Goal: Check status: Check status

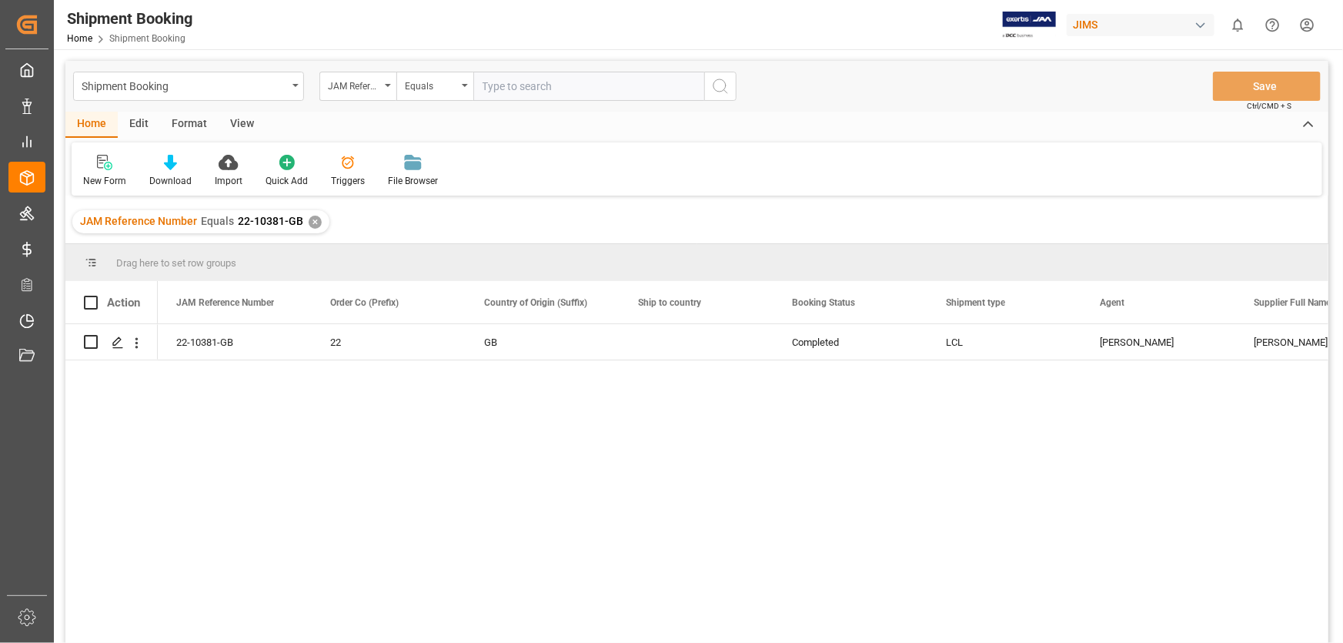
click at [517, 89] on input "text" at bounding box center [588, 86] width 231 height 29
paste input "22-9328-CN"
type input "22-9328-CN"
click at [720, 81] on icon "search button" at bounding box center [720, 86] width 18 height 18
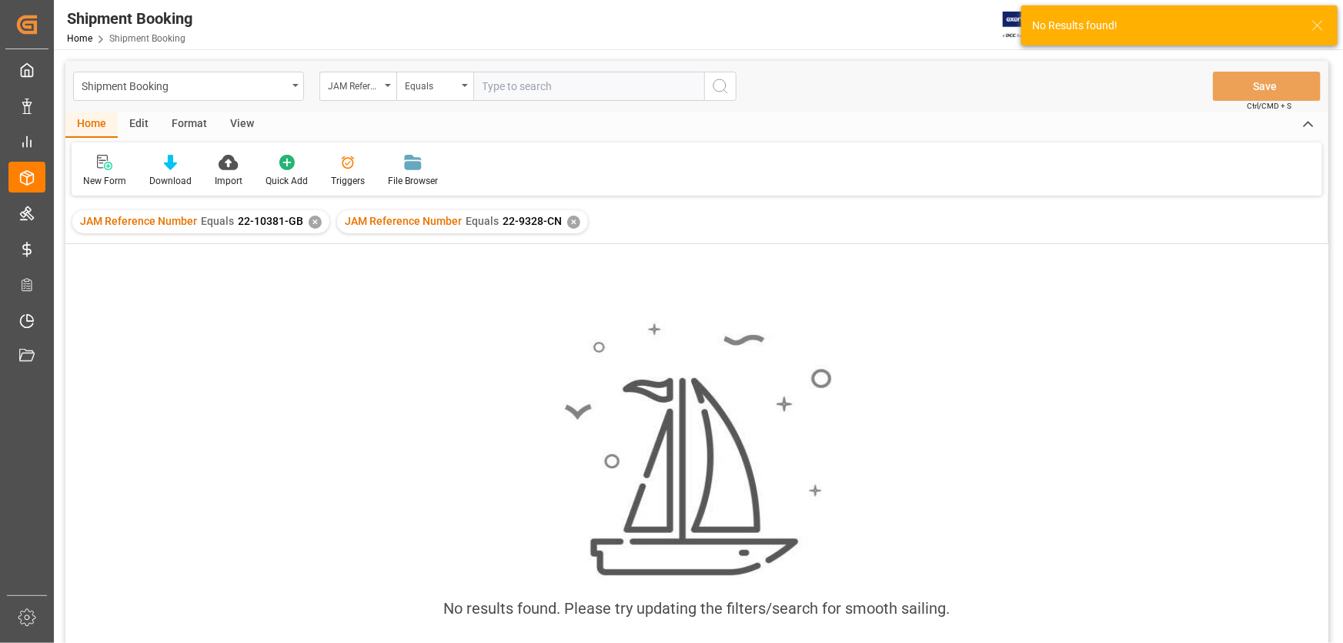
click at [309, 223] on div "✕" at bounding box center [315, 222] width 13 height 13
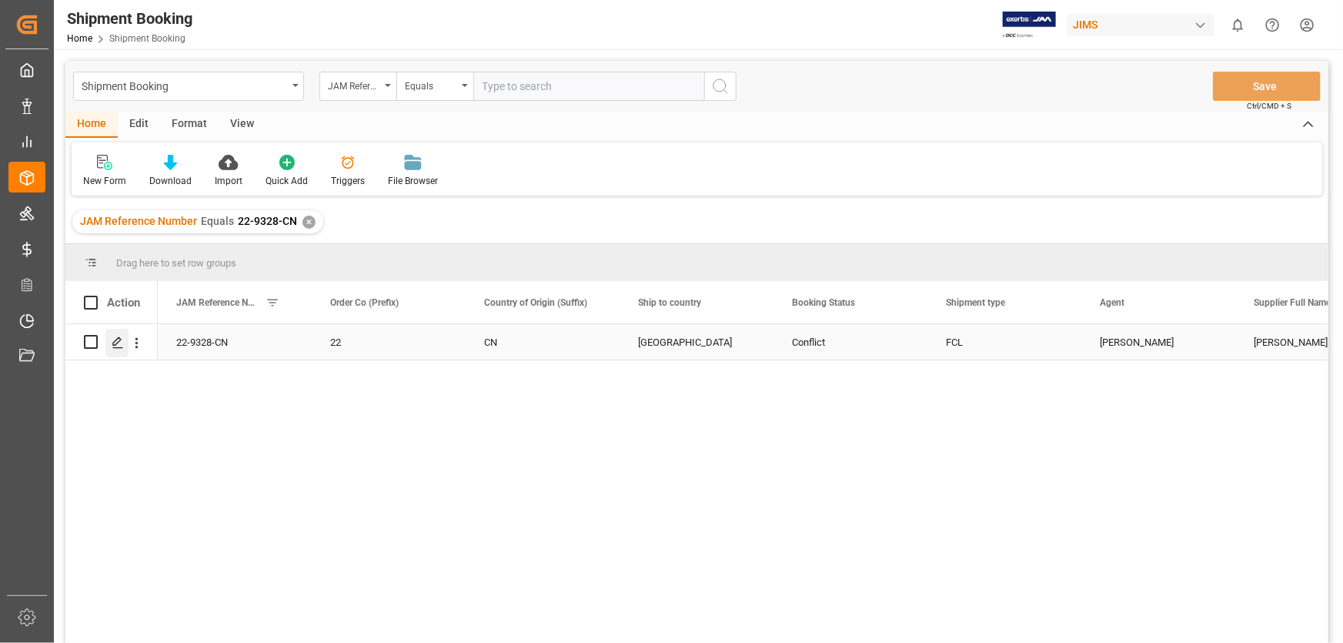
click at [118, 337] on polygon "Press SPACE to select this row." at bounding box center [117, 341] width 8 height 8
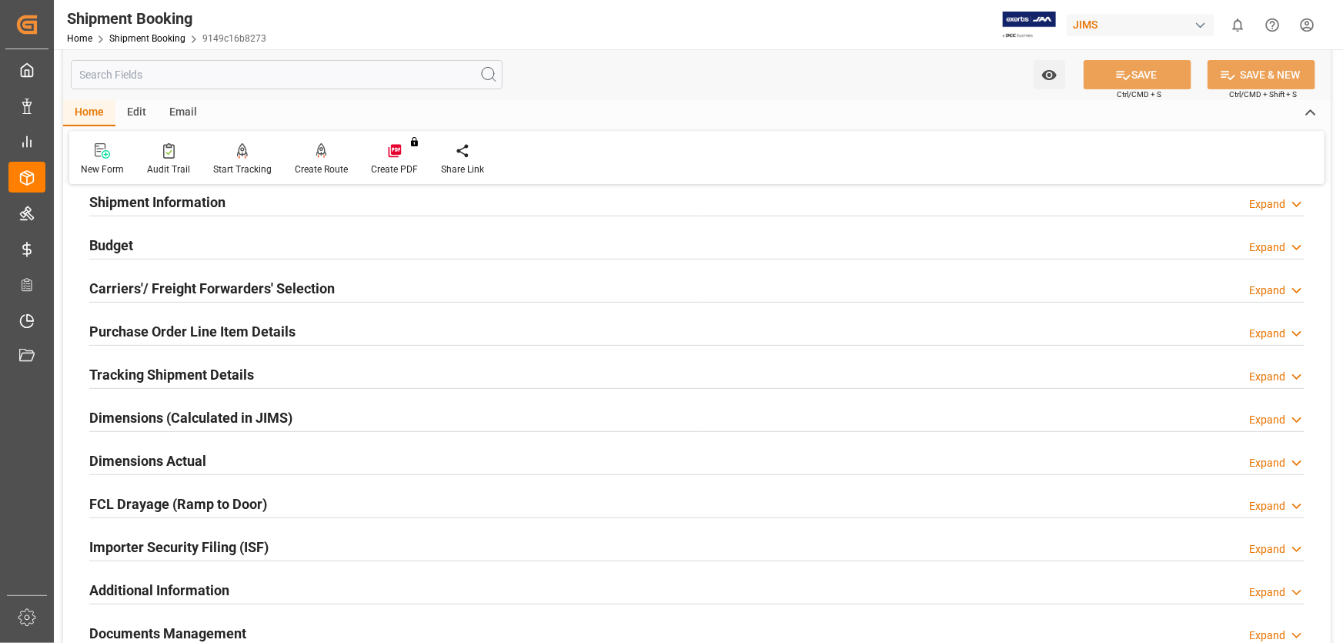
scroll to position [279, 0]
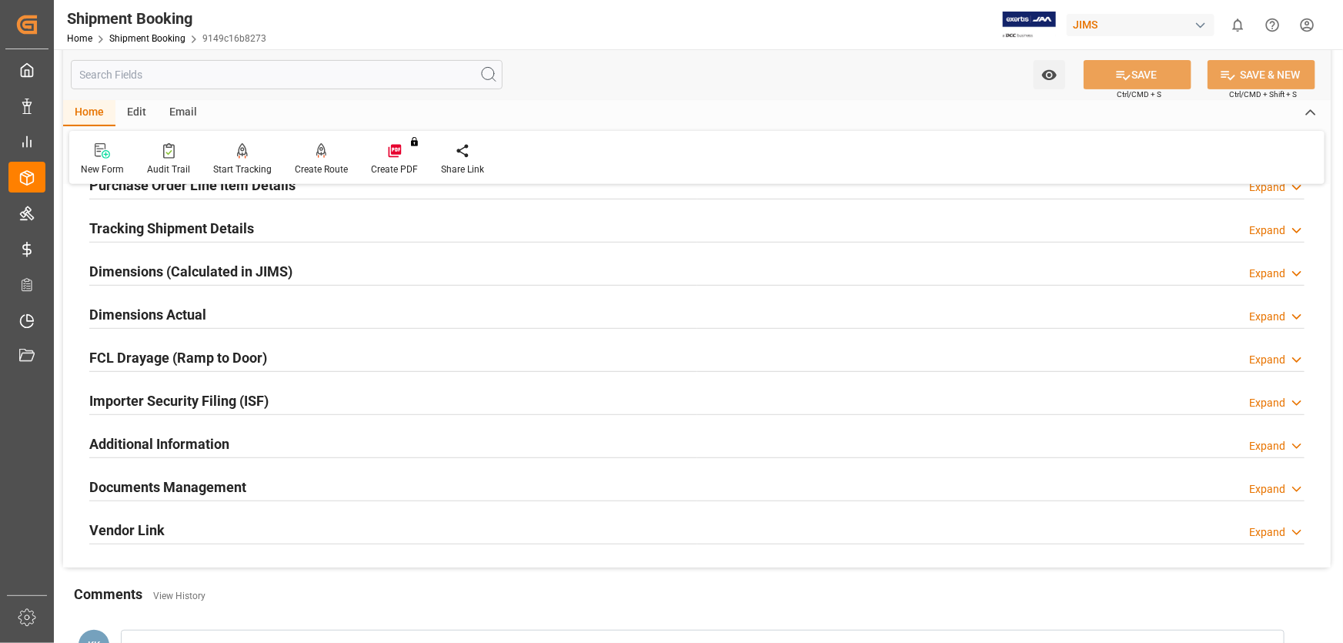
click at [1295, 485] on icon at bounding box center [1296, 489] width 15 height 16
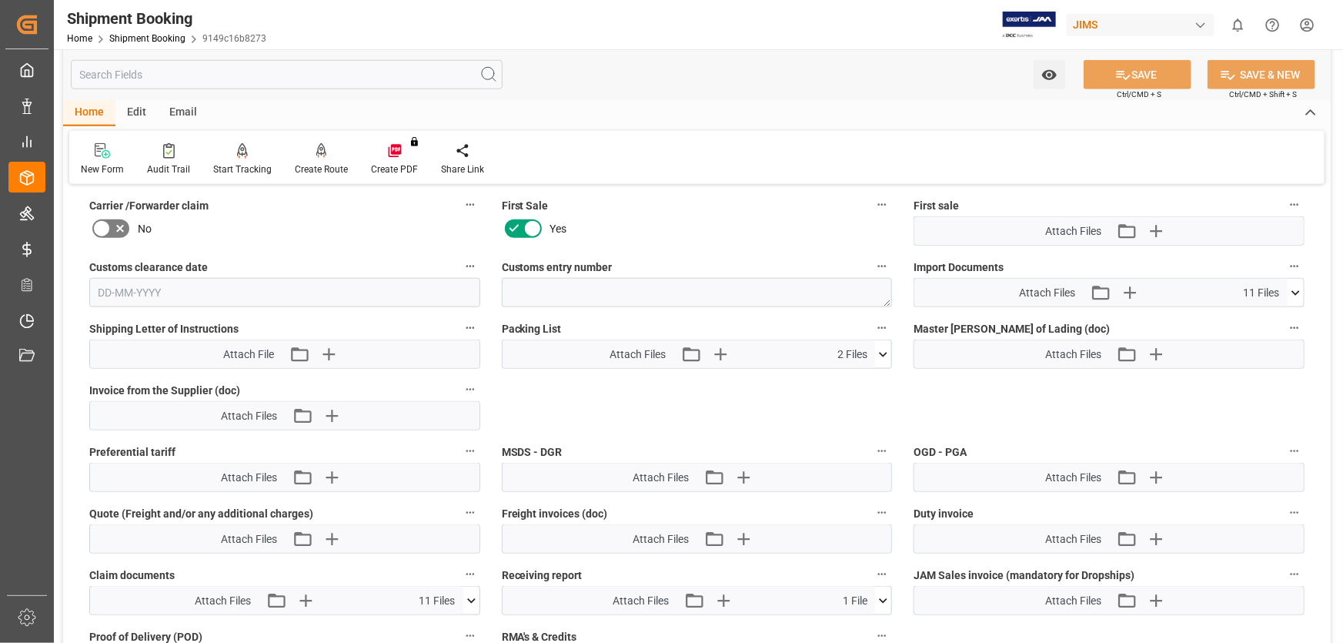
scroll to position [700, 0]
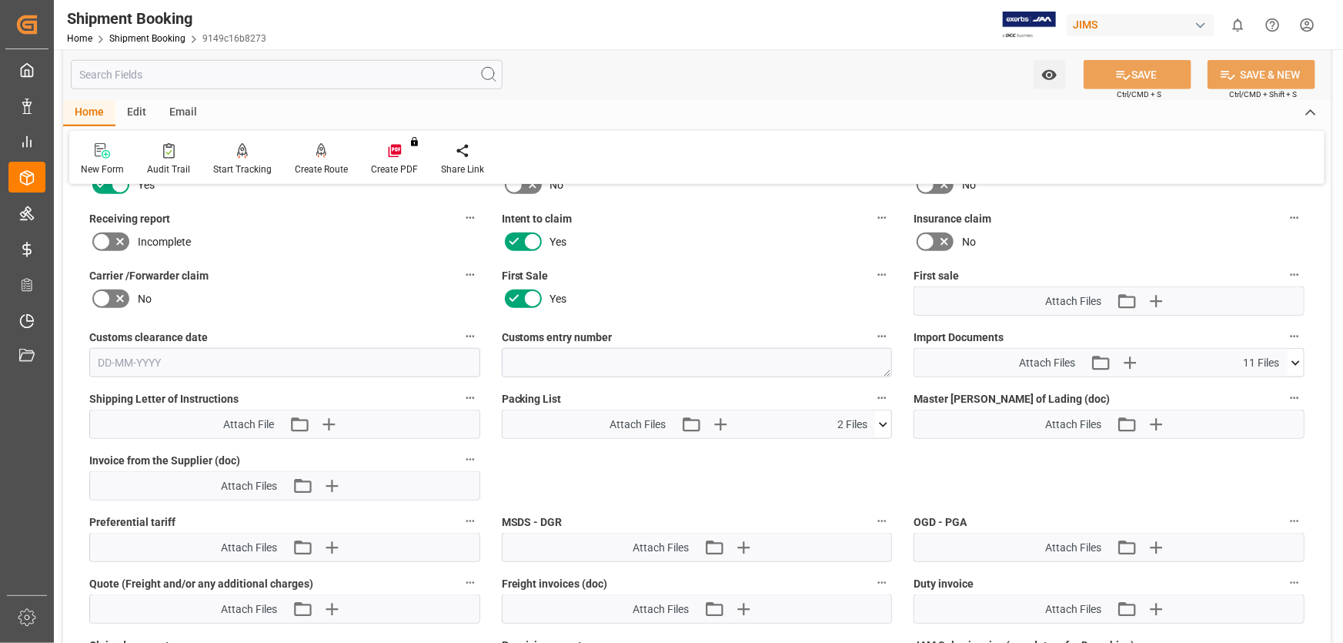
click at [1295, 359] on icon at bounding box center [1296, 363] width 16 height 16
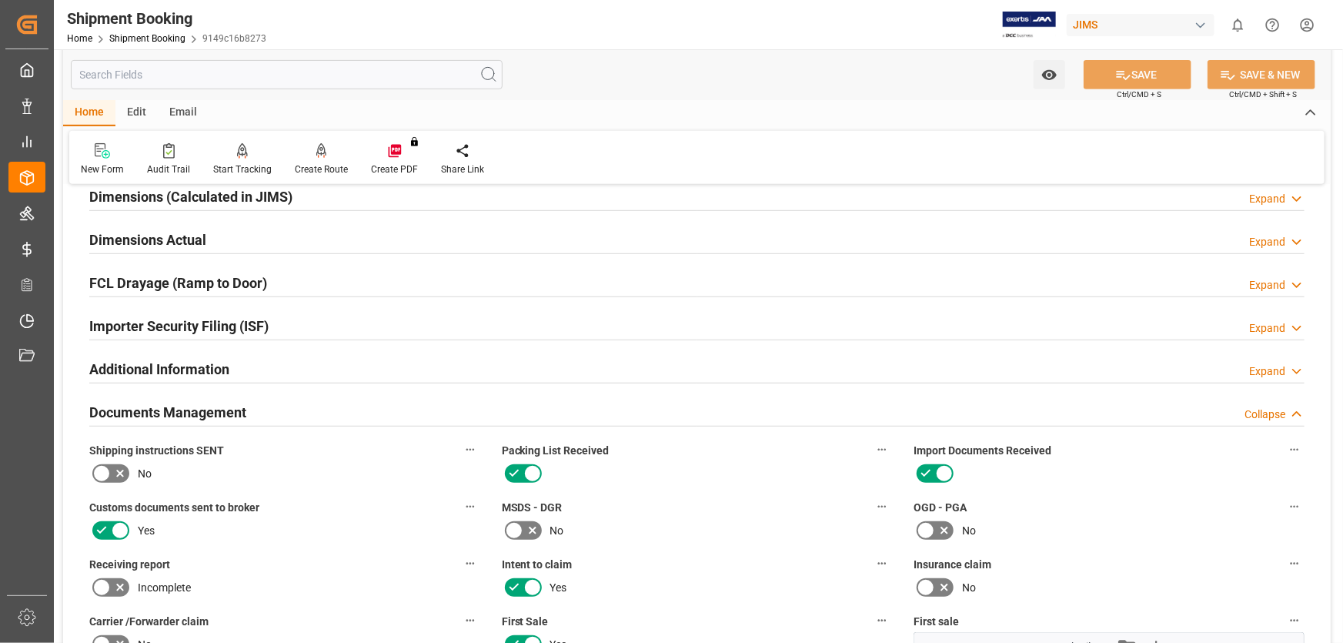
scroll to position [349, 0]
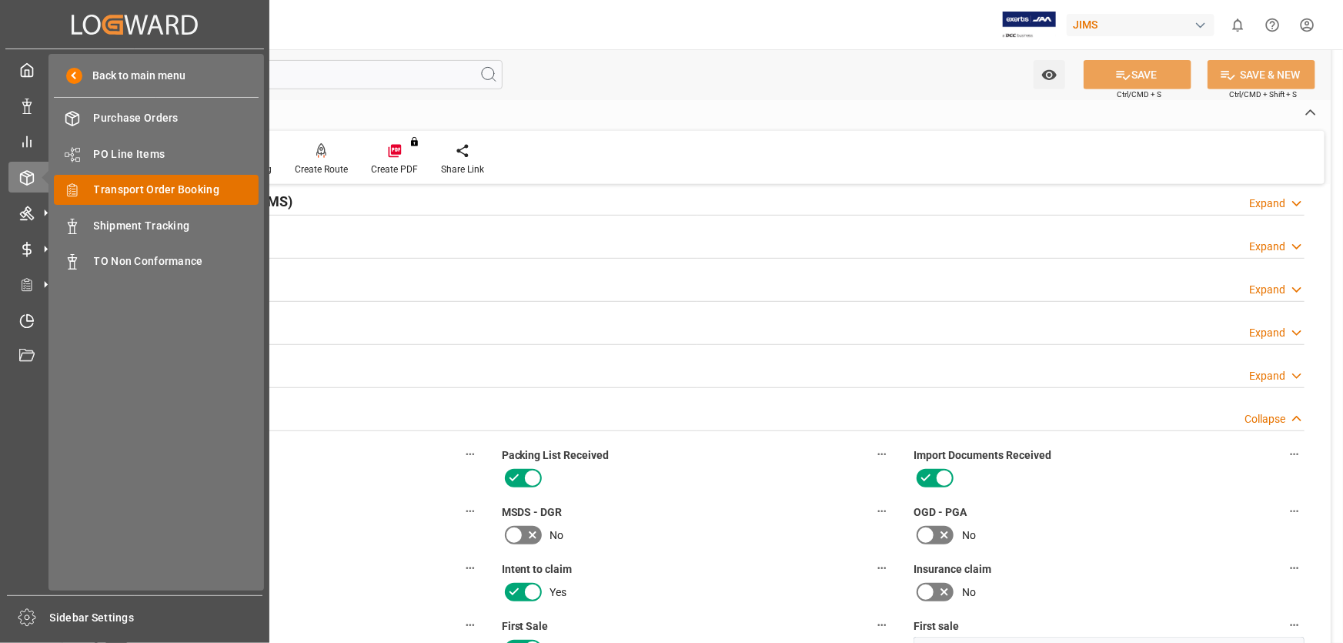
click at [142, 185] on span "Transport Order Booking" at bounding box center [176, 190] width 165 height 16
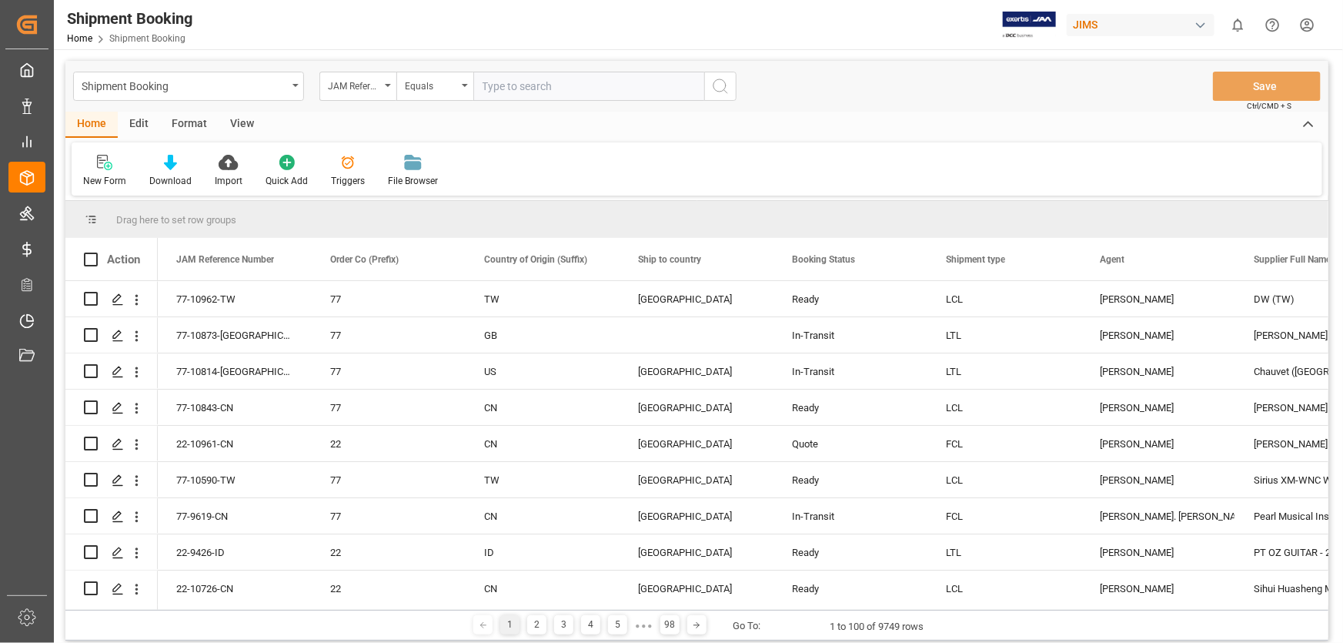
click at [511, 83] on input "text" at bounding box center [588, 86] width 231 height 29
type input "22-9328-CN"
click at [718, 85] on icon "search button" at bounding box center [720, 86] width 18 height 18
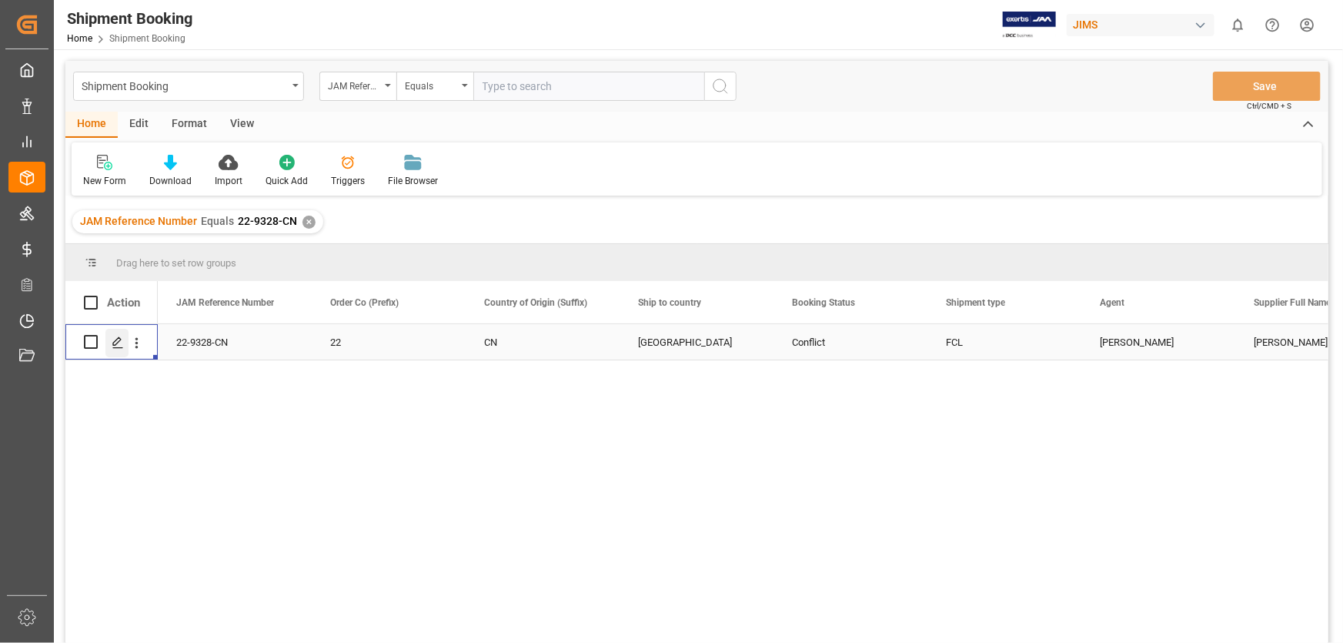
click at [113, 336] on icon "Press SPACE to select this row." at bounding box center [118, 342] width 12 height 12
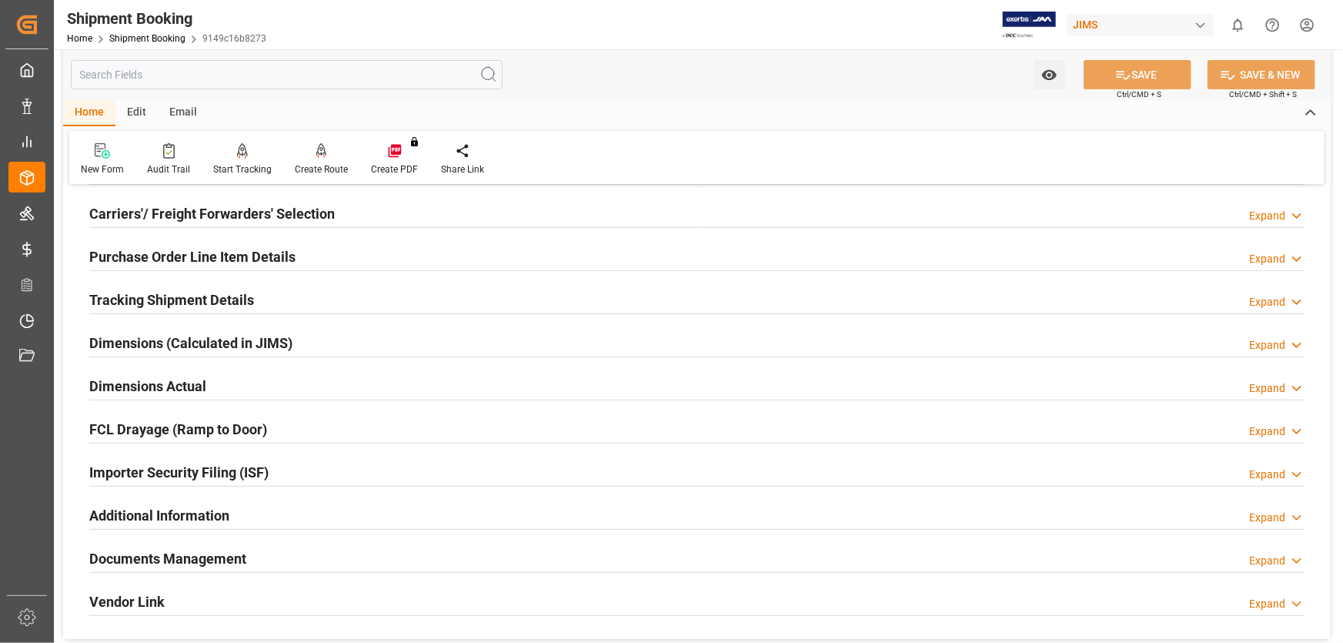
scroll to position [209, 0]
click at [199, 550] on h2 "Documents Management" at bounding box center [167, 556] width 157 height 21
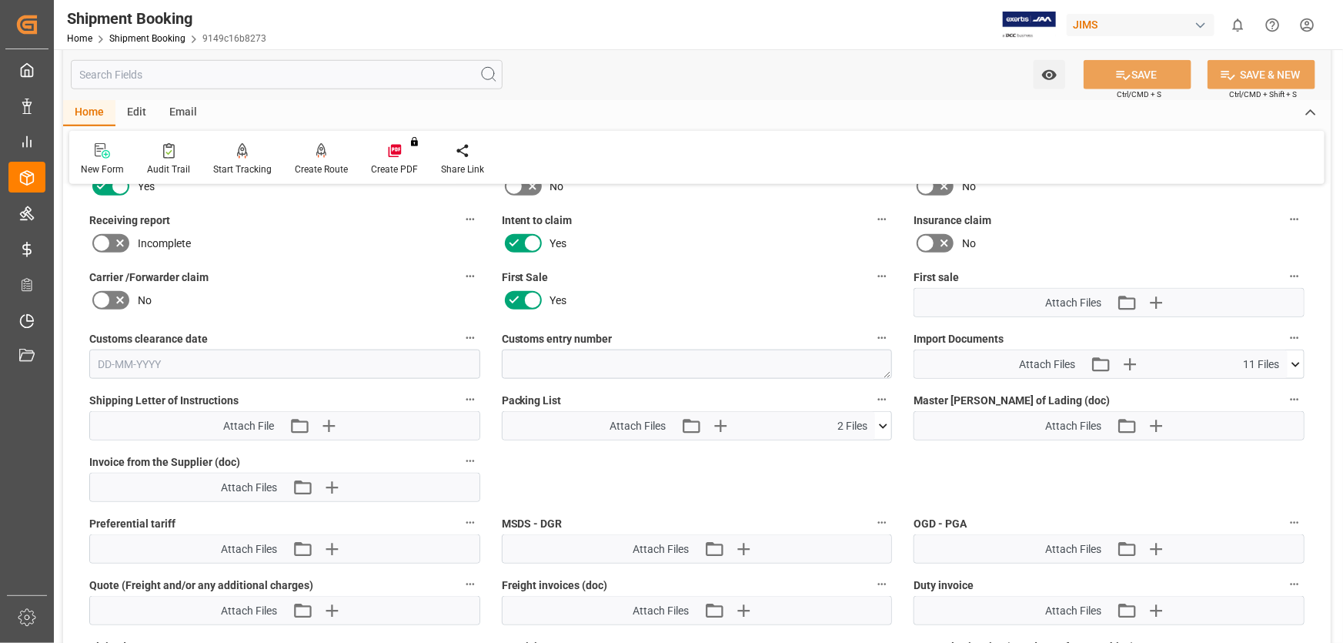
scroll to position [700, 0]
click at [1296, 358] on icon at bounding box center [1296, 363] width 16 height 16
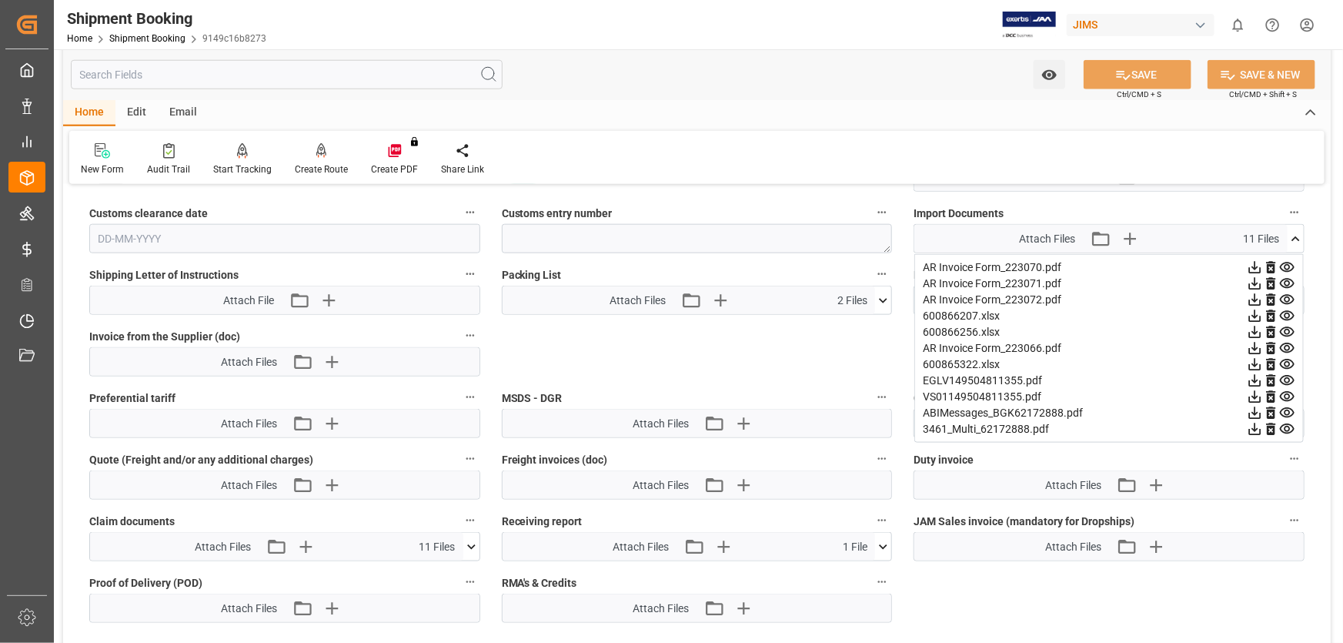
scroll to position [839, 0]
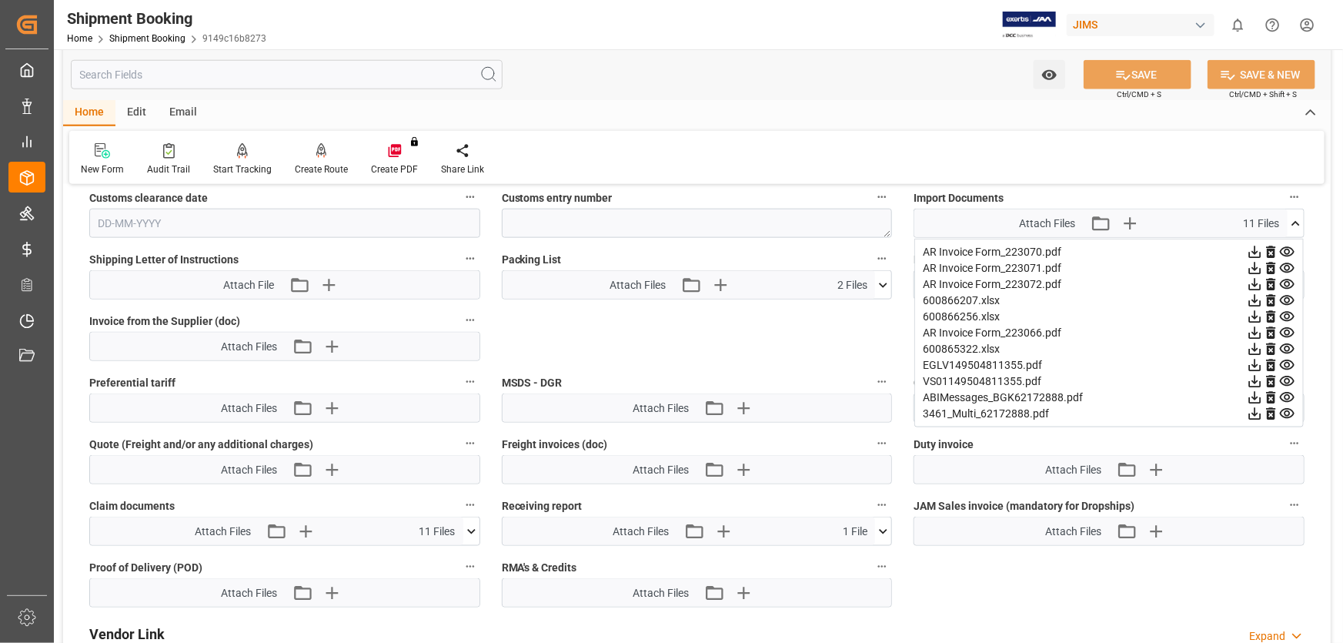
click at [1285, 292] on icon at bounding box center [1287, 300] width 16 height 16
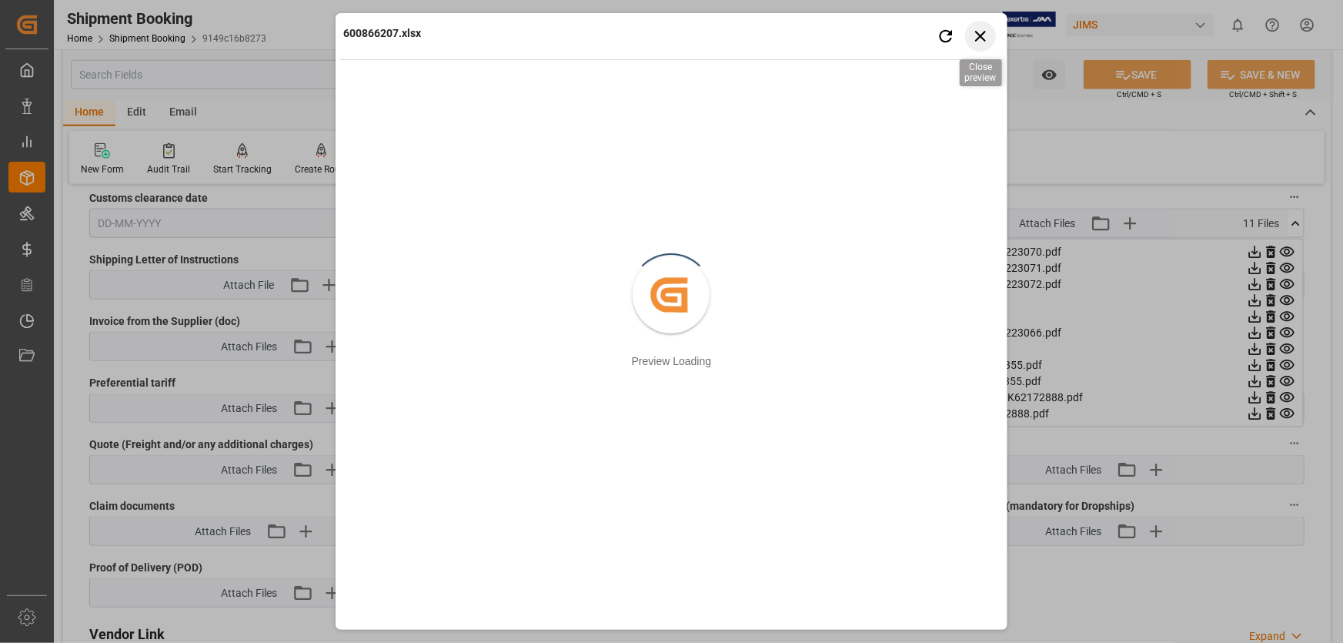
click at [979, 35] on icon "button" at bounding box center [980, 36] width 11 height 11
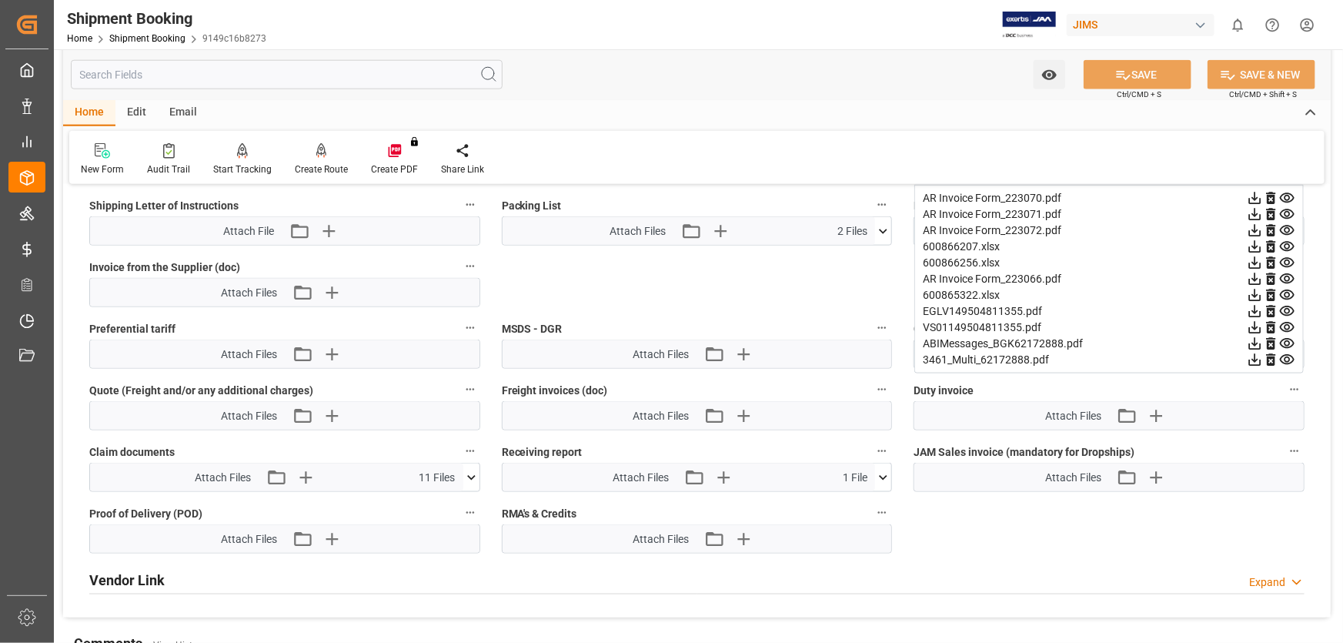
scroll to position [824, 0]
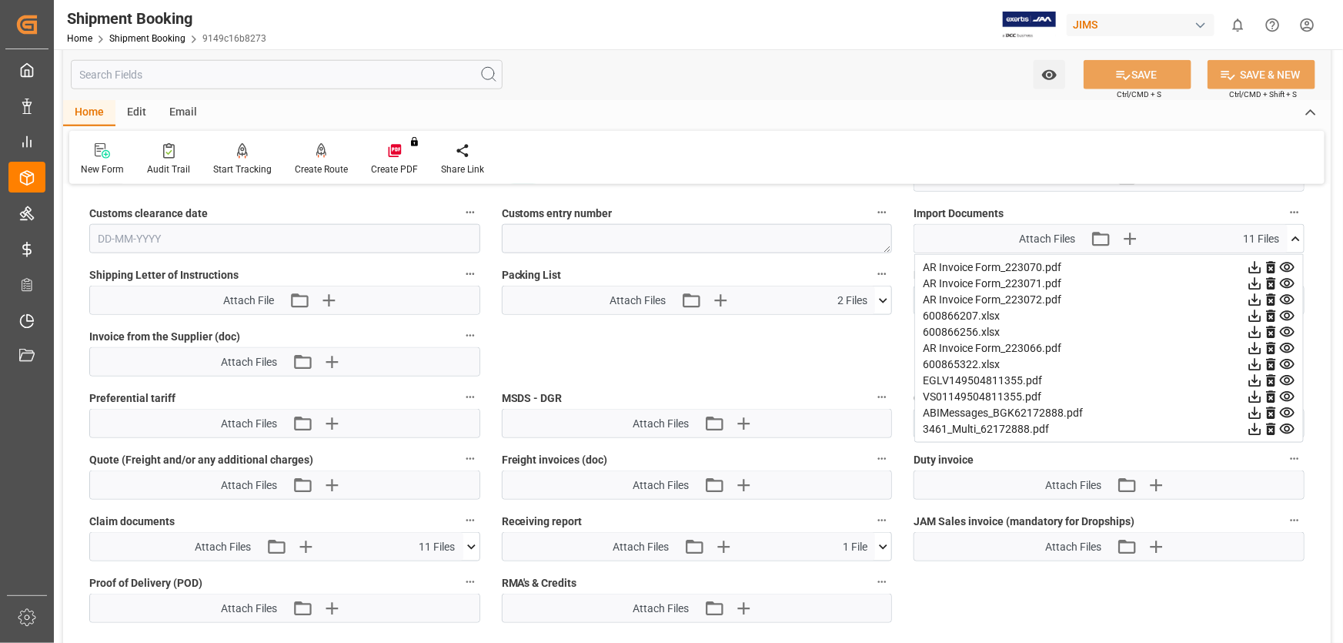
click at [469, 544] on icon at bounding box center [471, 546] width 8 height 5
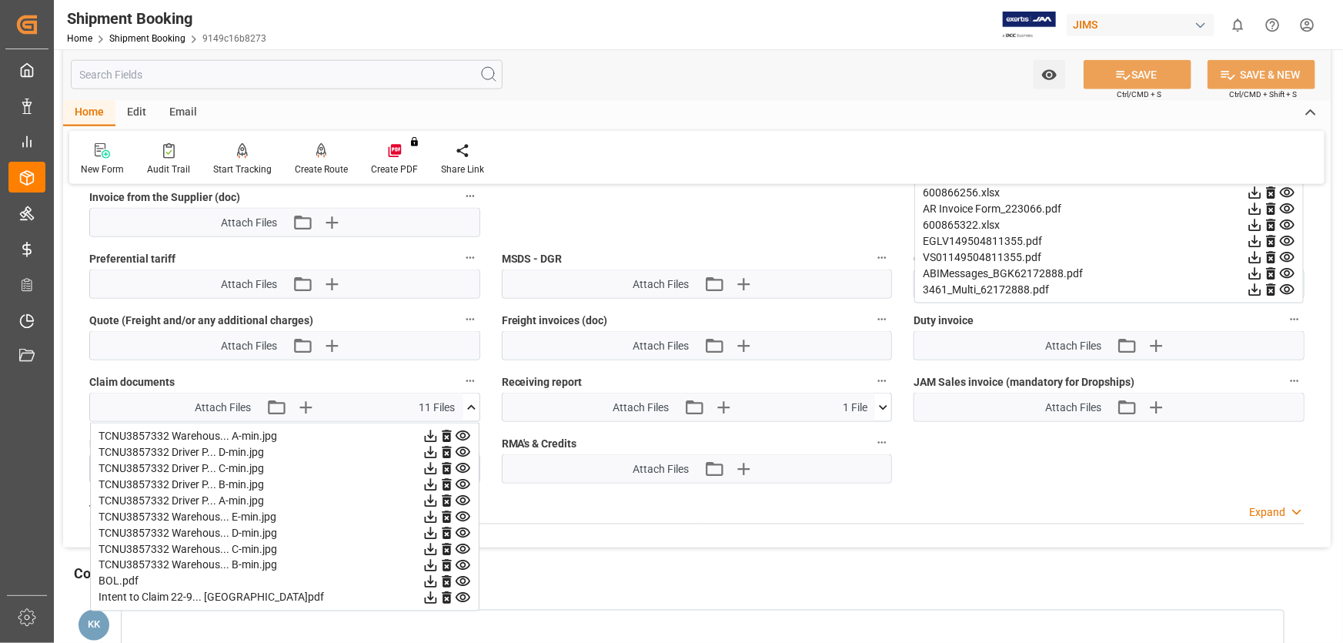
scroll to position [893, 0]
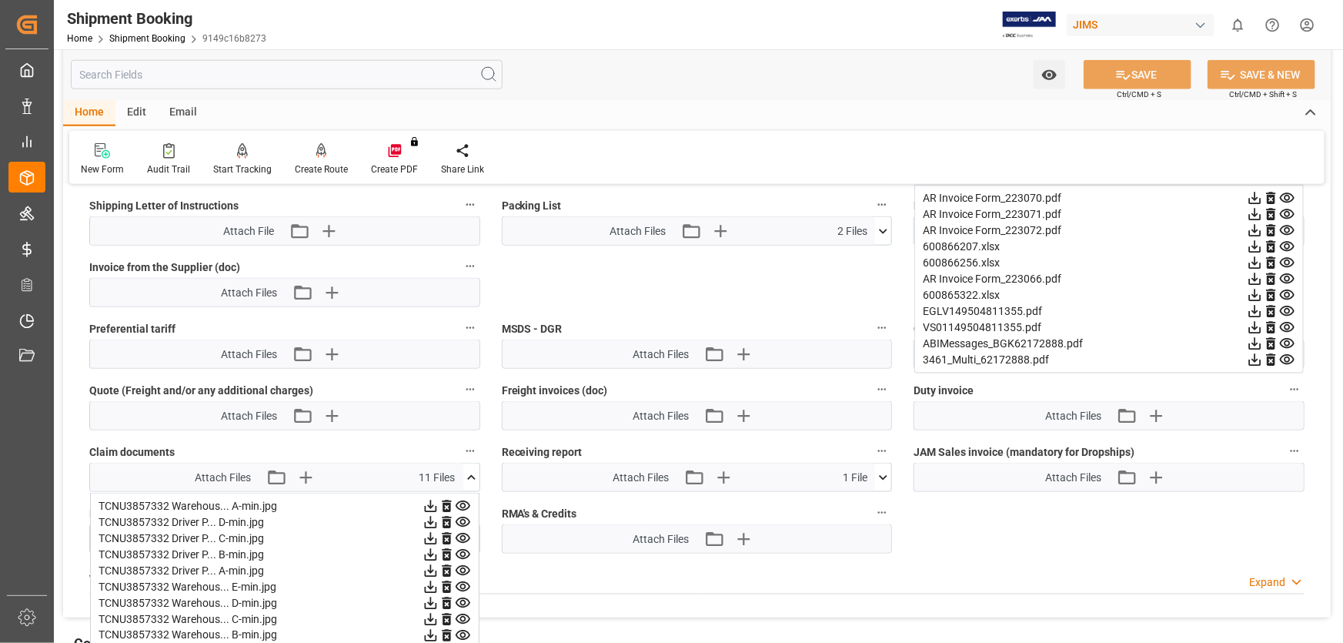
click at [470, 470] on icon at bounding box center [471, 478] width 16 height 16
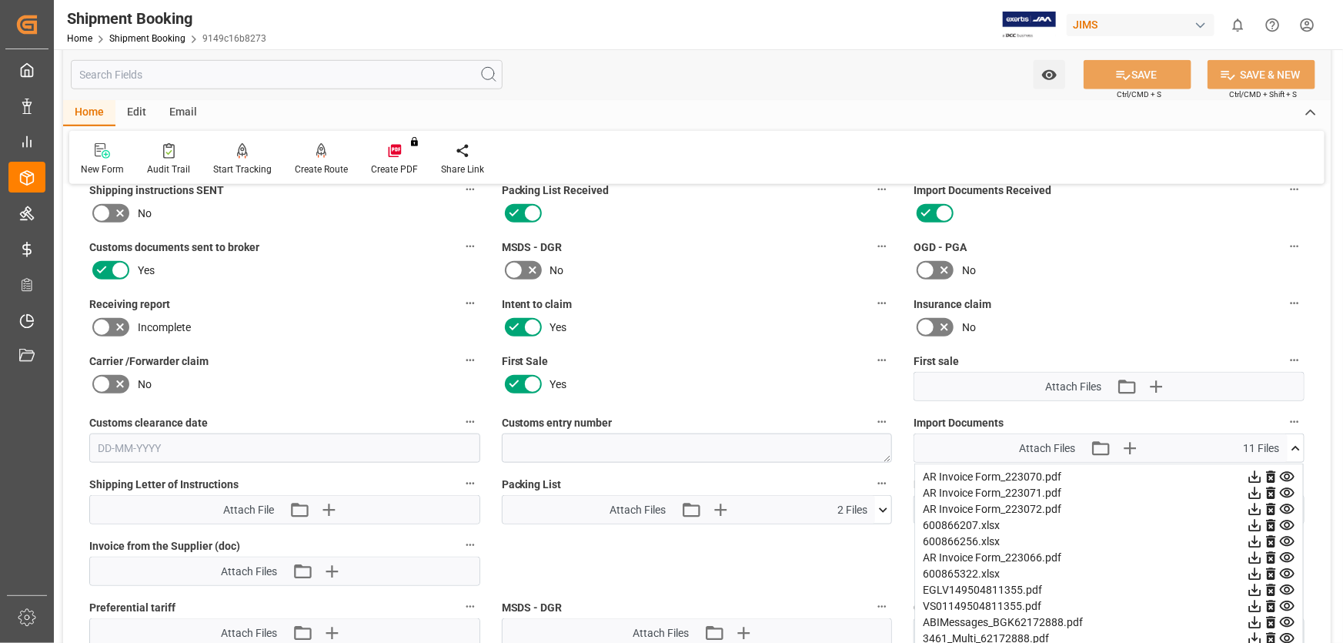
scroll to position [613, 0]
click at [1295, 446] on icon at bounding box center [1296, 448] width 8 height 5
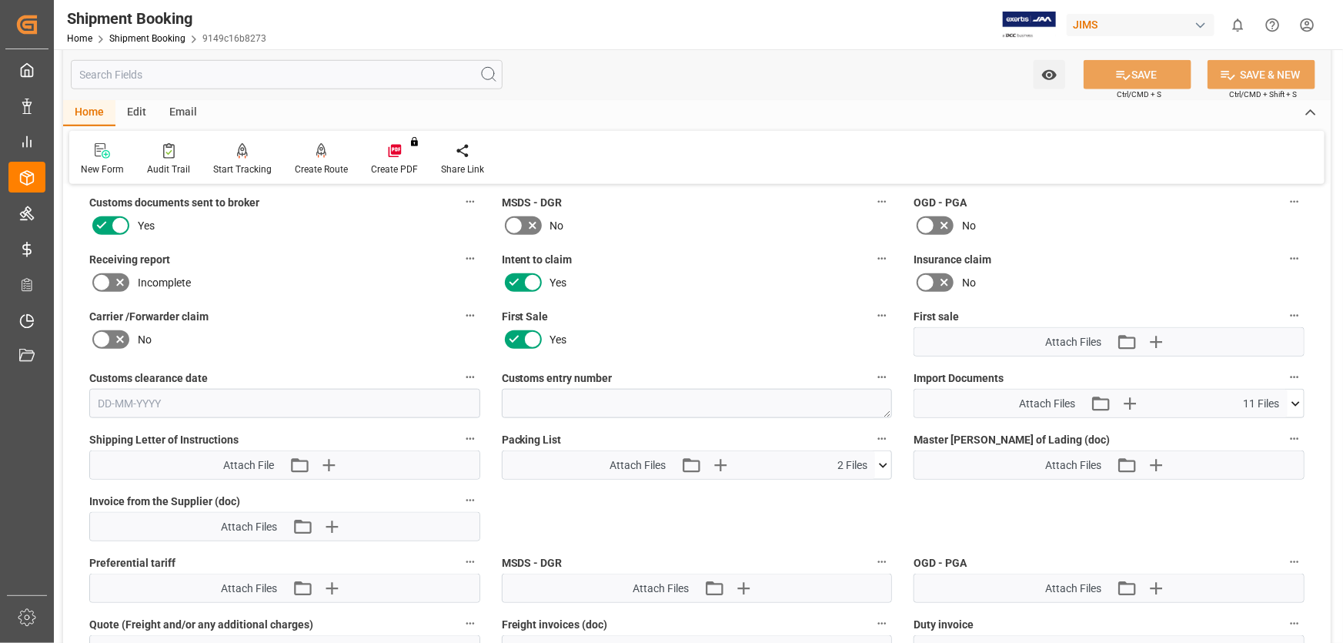
scroll to position [683, 0]
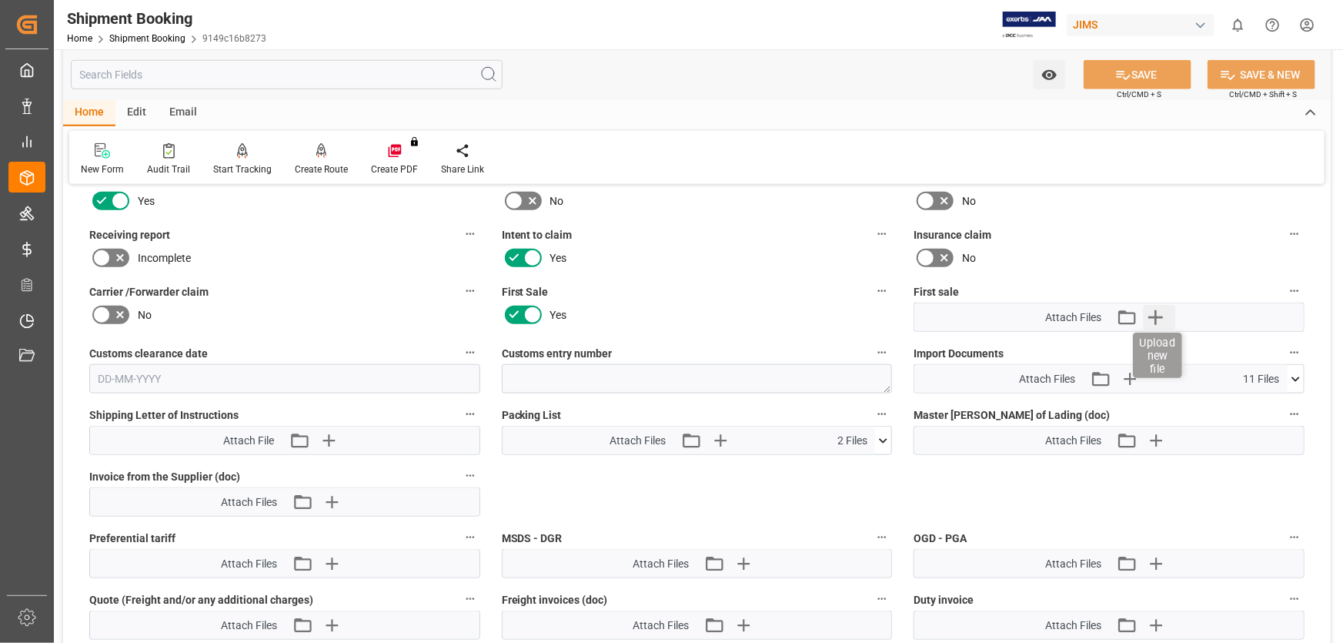
click at [1154, 312] on icon "button" at bounding box center [1156, 317] width 25 height 25
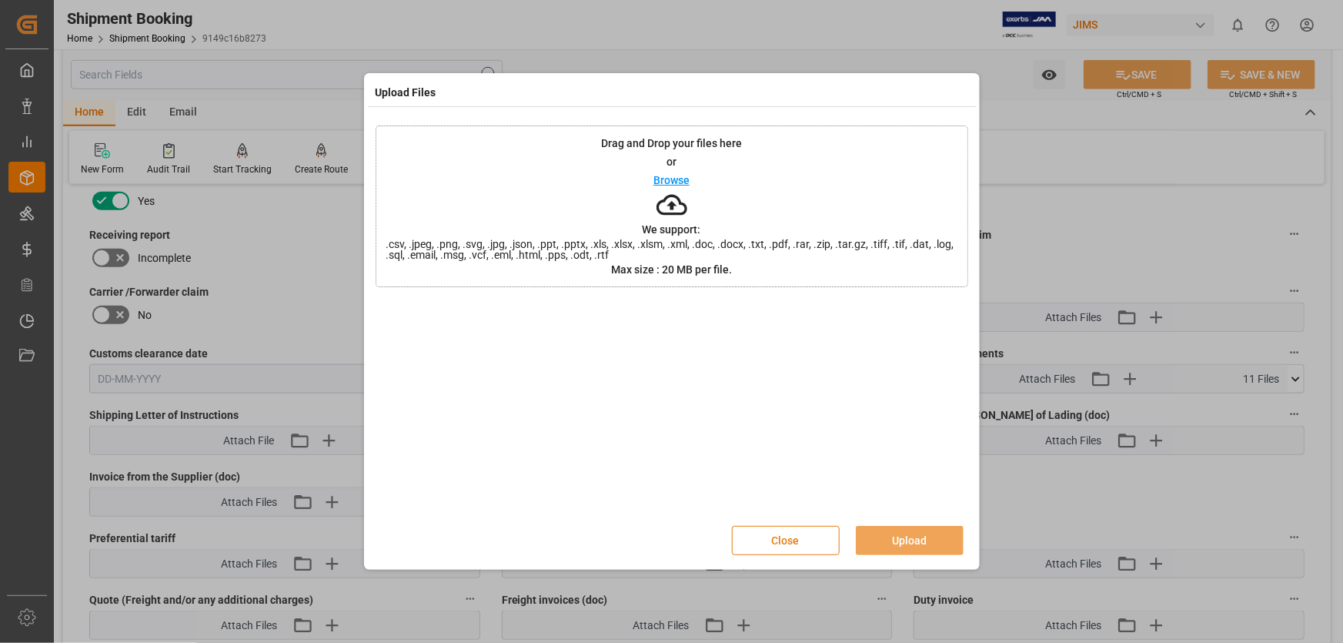
click at [788, 544] on button "Close" at bounding box center [786, 540] width 108 height 29
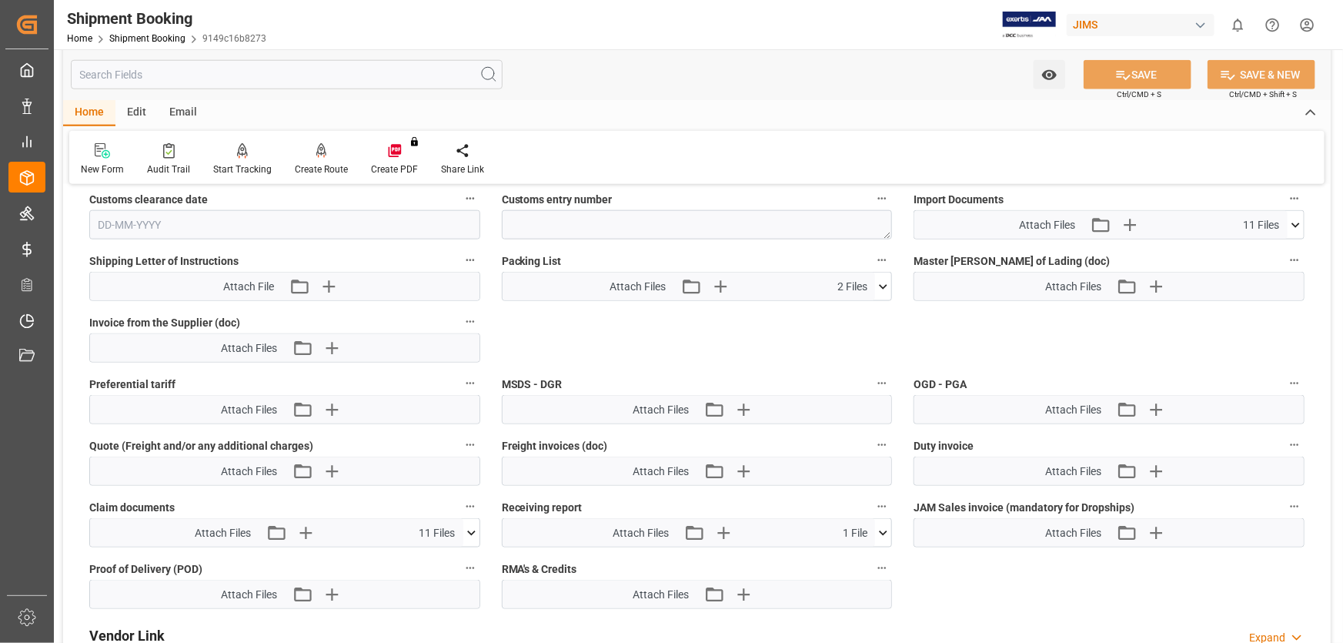
scroll to position [754, 0]
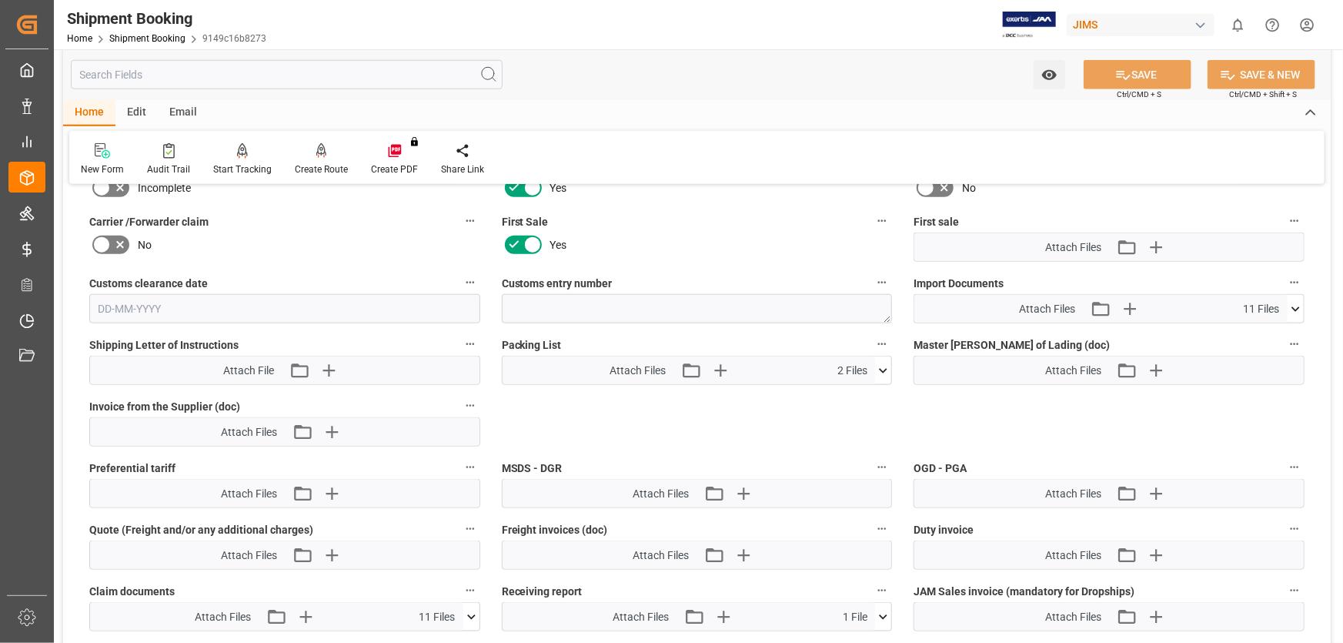
click at [1294, 306] on icon at bounding box center [1296, 308] width 8 height 5
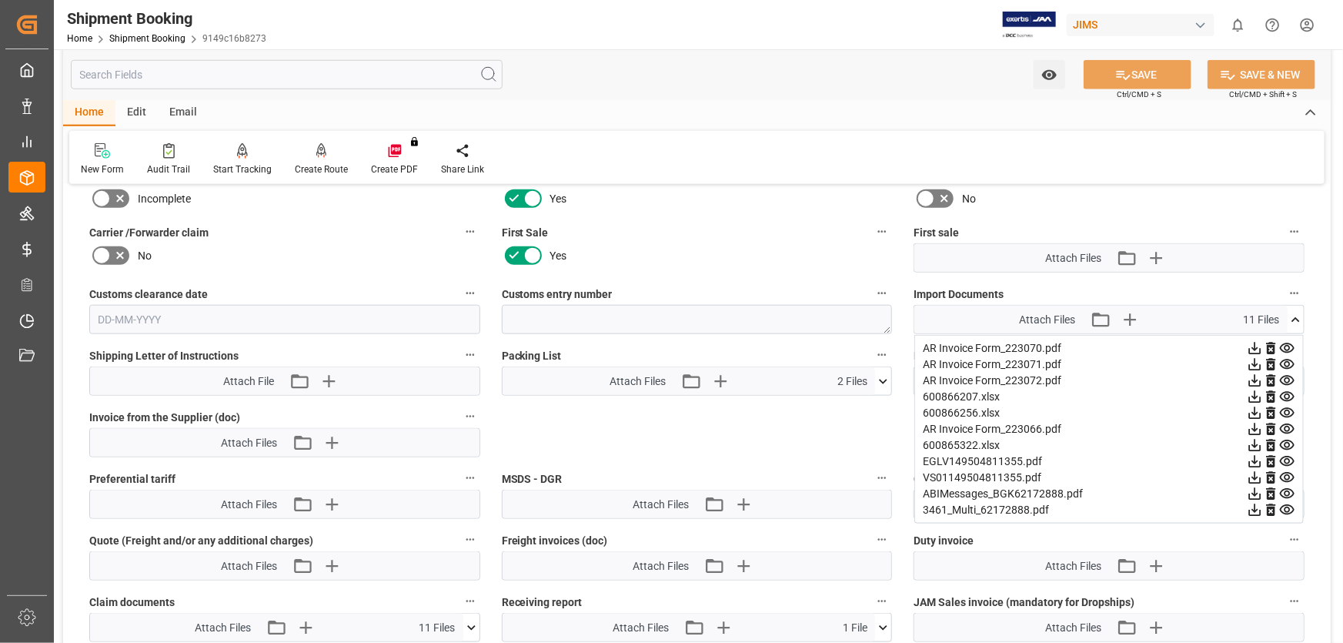
scroll to position [683, 0]
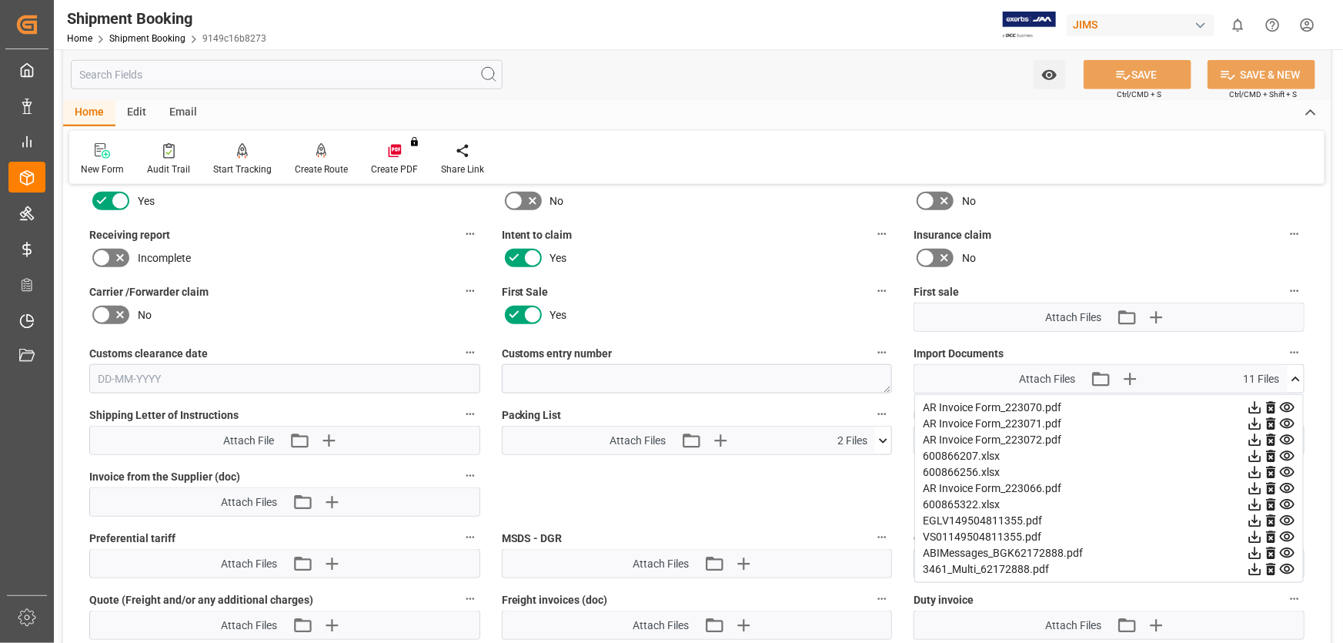
click at [1295, 376] on icon at bounding box center [1296, 378] width 8 height 5
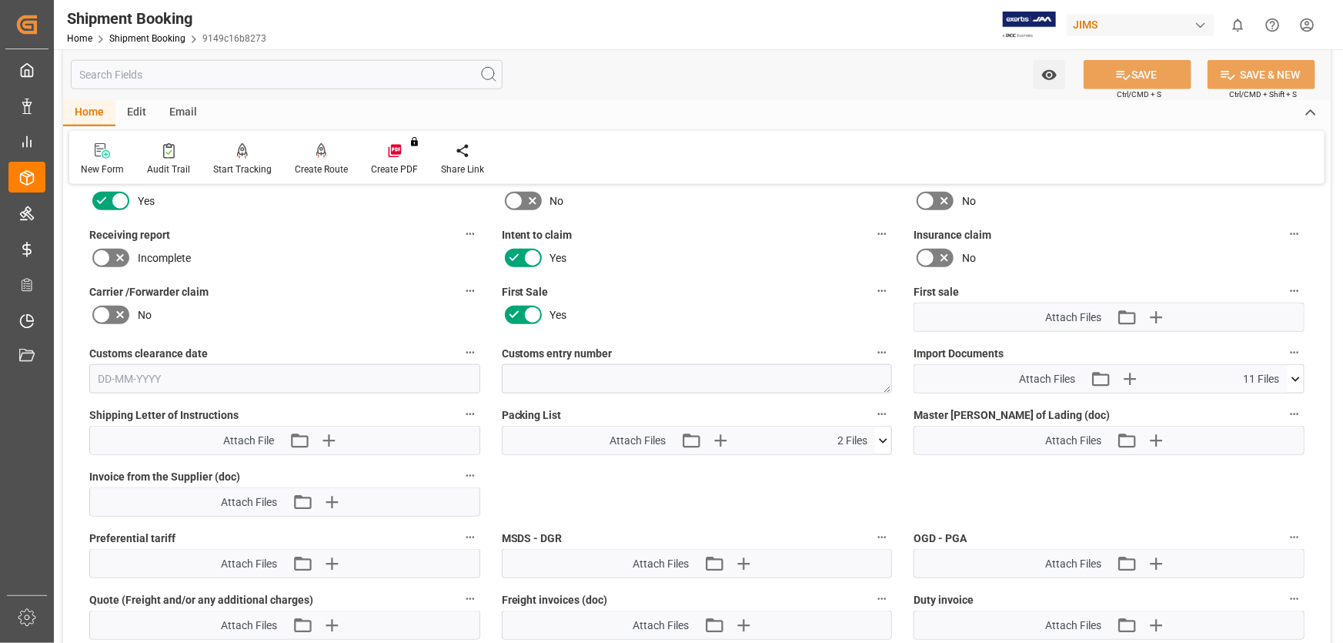
click at [881, 438] on icon at bounding box center [884, 440] width 8 height 5
click at [881, 437] on icon at bounding box center [883, 441] width 16 height 16
